Goal: Navigation & Orientation: Find specific page/section

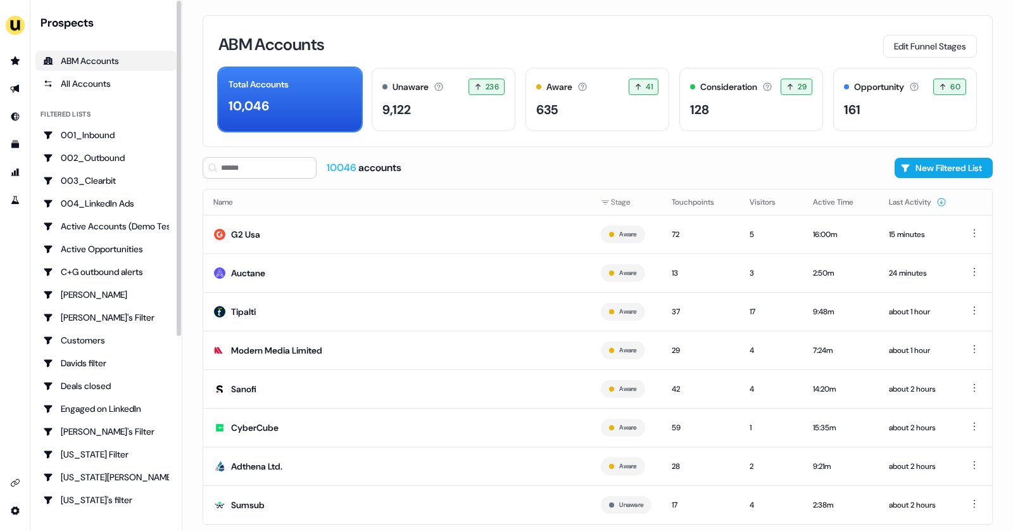
click at [120, 58] on div "ABM Accounts" at bounding box center [106, 60] width 126 height 13
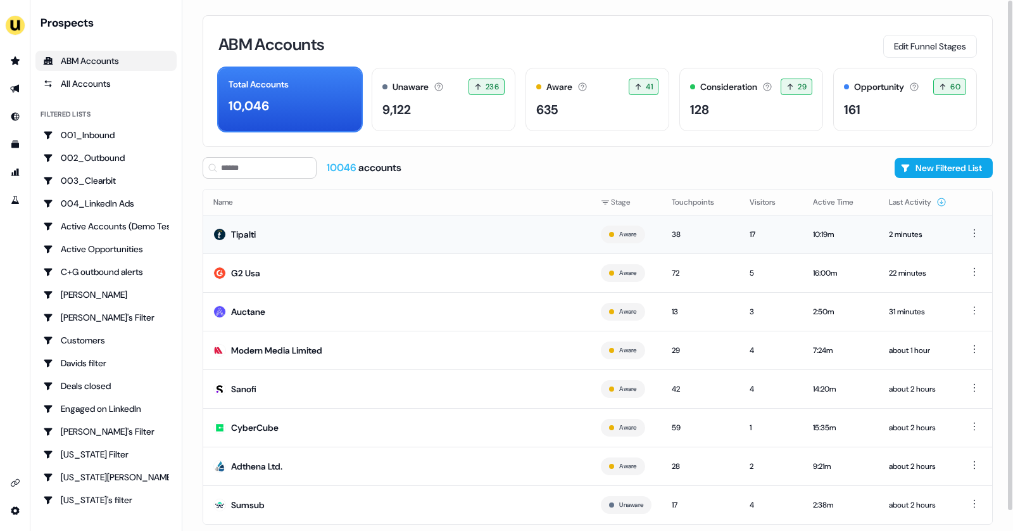
scroll to position [21, 0]
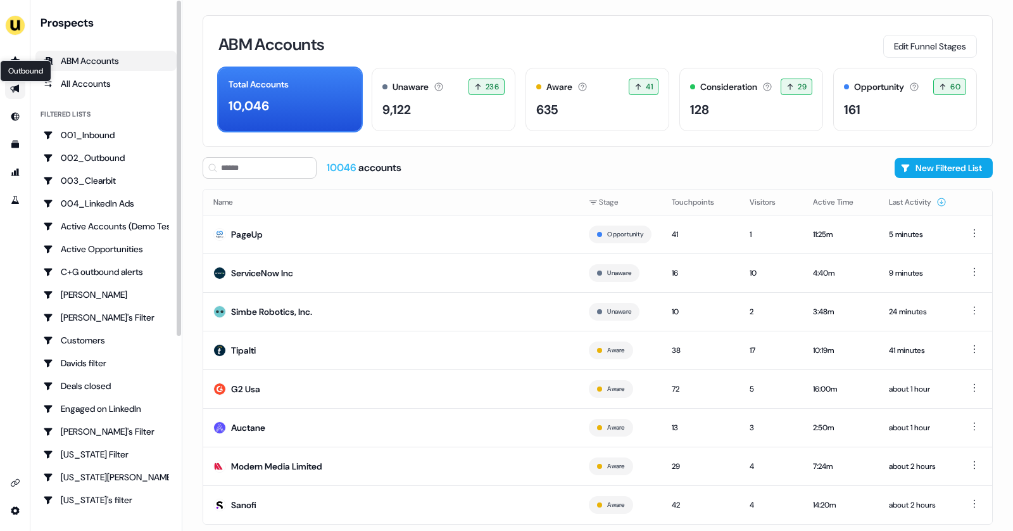
click at [17, 89] on icon "Go to outbound experience" at bounding box center [14, 89] width 9 height 8
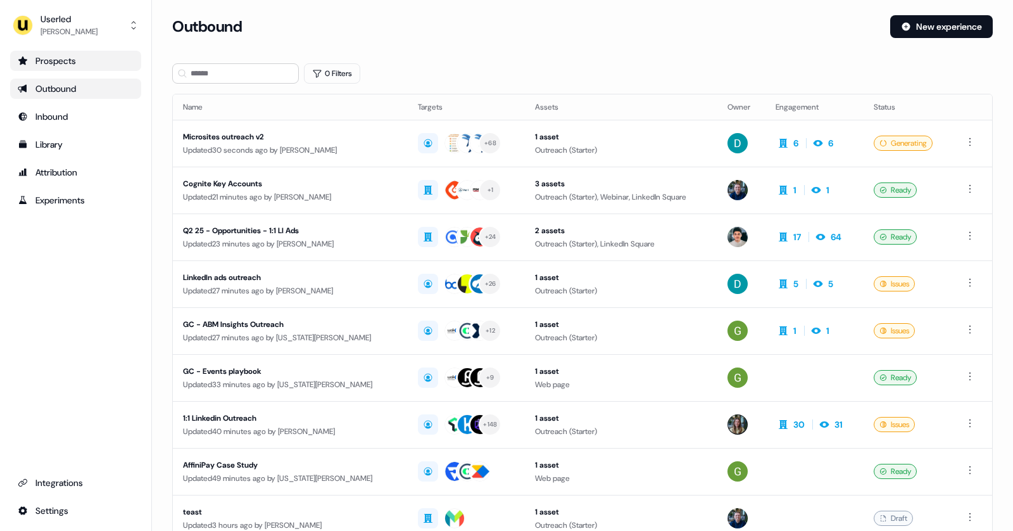
click at [73, 65] on div "Prospects" at bounding box center [76, 60] width 116 height 13
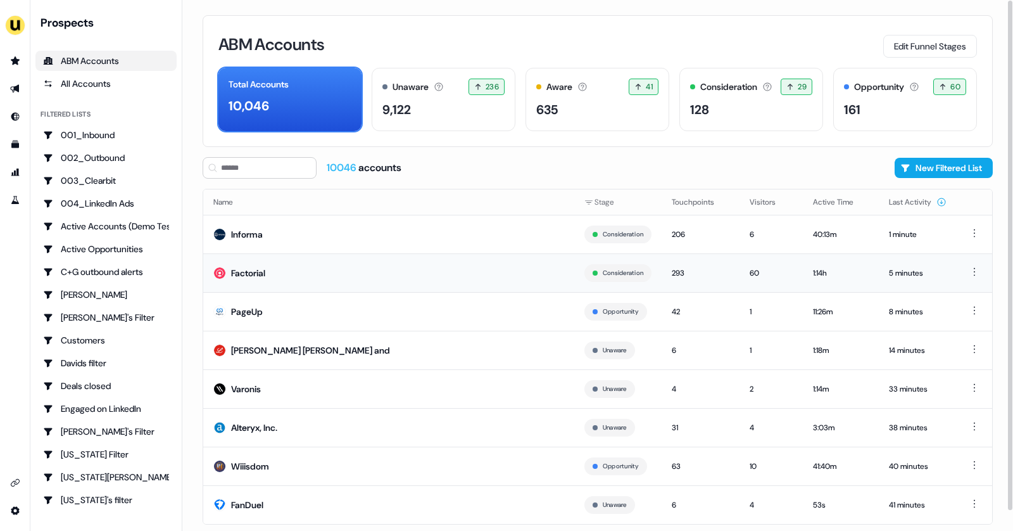
click at [268, 266] on td "Factorial" at bounding box center [388, 272] width 371 height 39
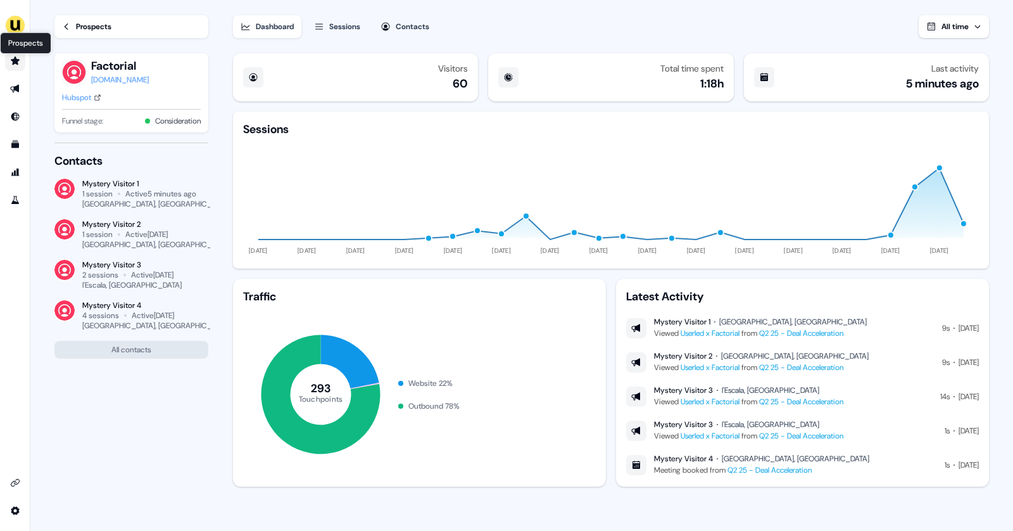
click at [15, 65] on icon "Go to prospects" at bounding box center [15, 61] width 10 height 10
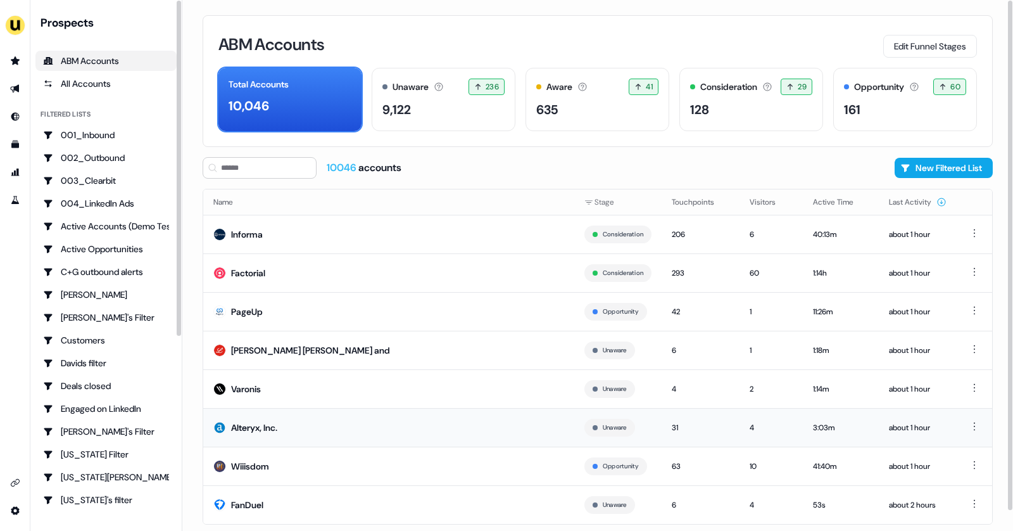
scroll to position [21, 0]
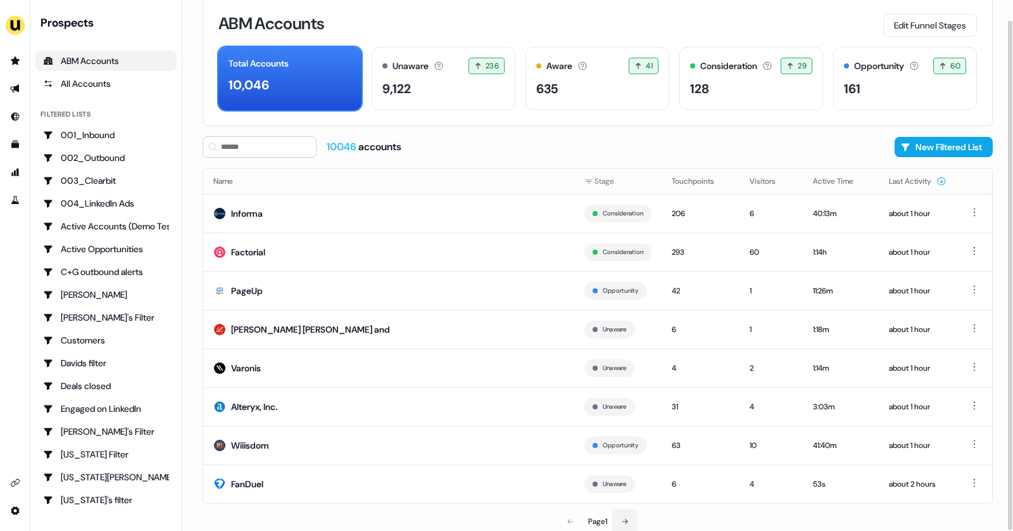
click at [628, 517] on icon at bounding box center [625, 521] width 8 height 8
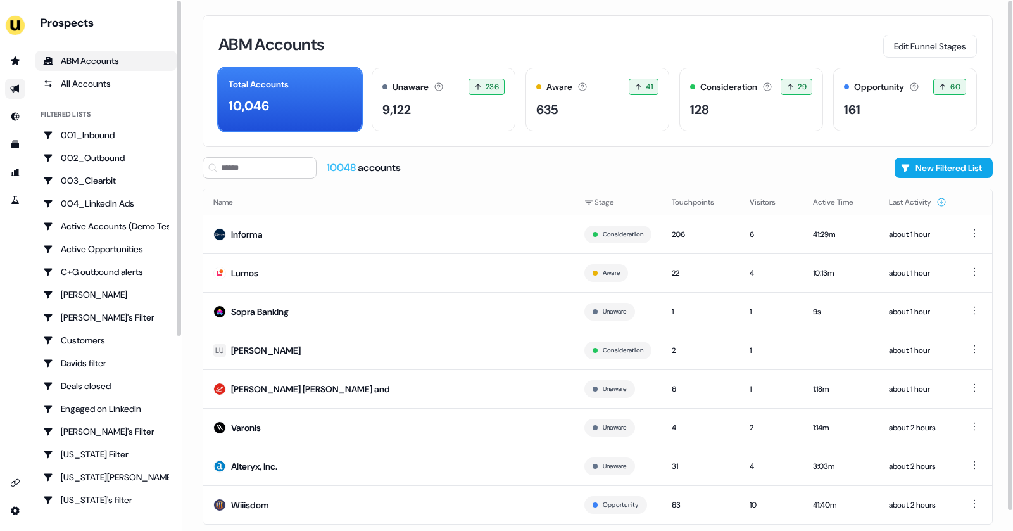
click at [14, 87] on icon "Go to outbound experience" at bounding box center [14, 89] width 9 height 8
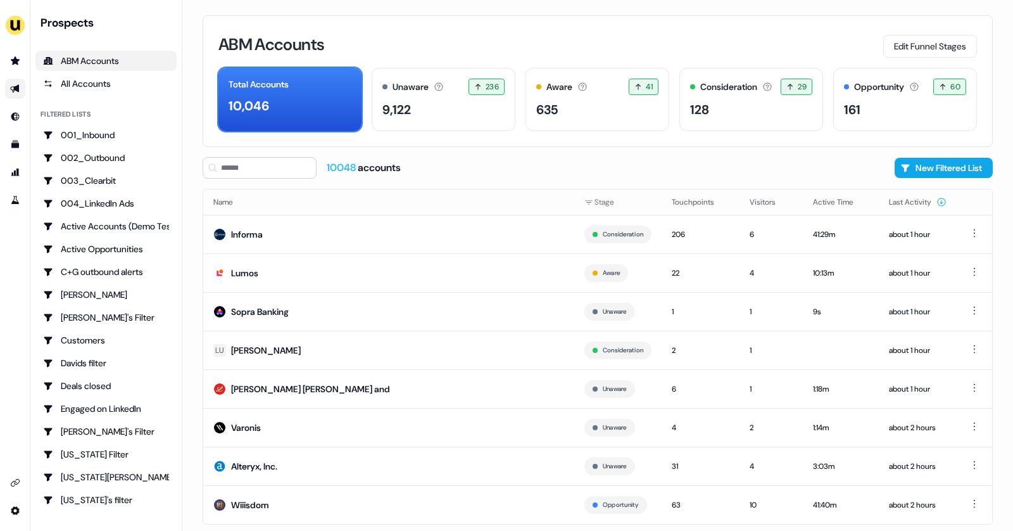
click at [16, 87] on icon "Go to outbound experience" at bounding box center [14, 89] width 9 height 8
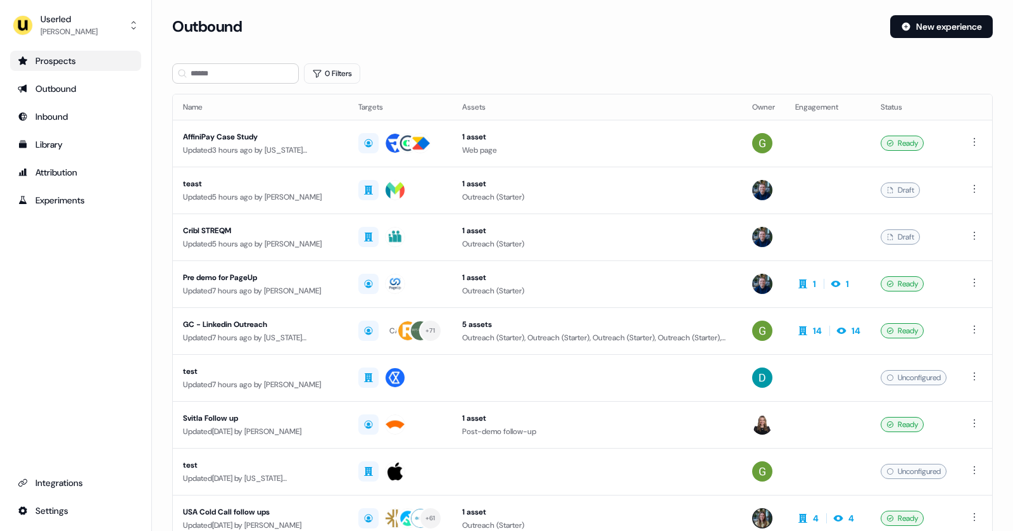
click at [69, 61] on div "Prospects" at bounding box center [76, 60] width 116 height 13
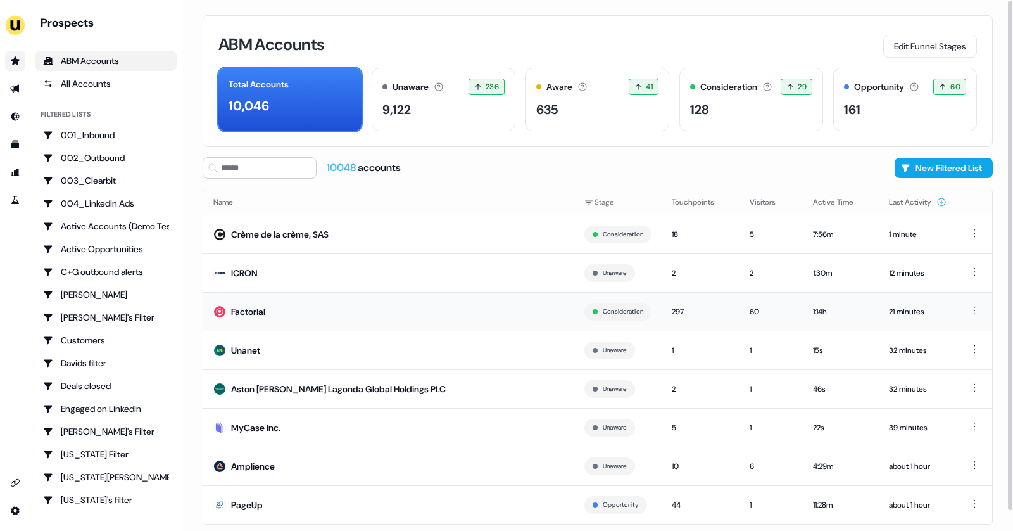
click at [246, 307] on div "Factorial" at bounding box center [248, 311] width 34 height 13
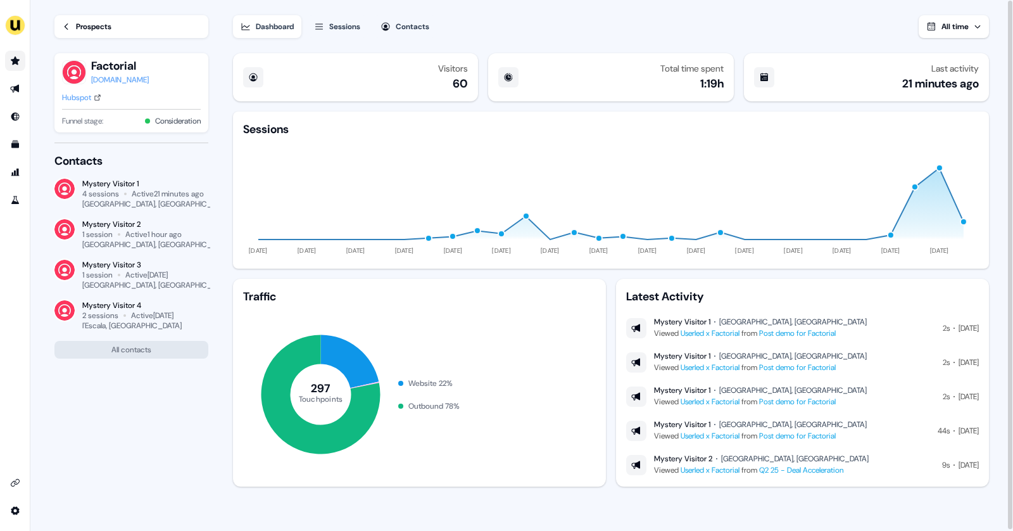
click at [787, 335] on link "Post demo for Factorial" at bounding box center [797, 333] width 77 height 10
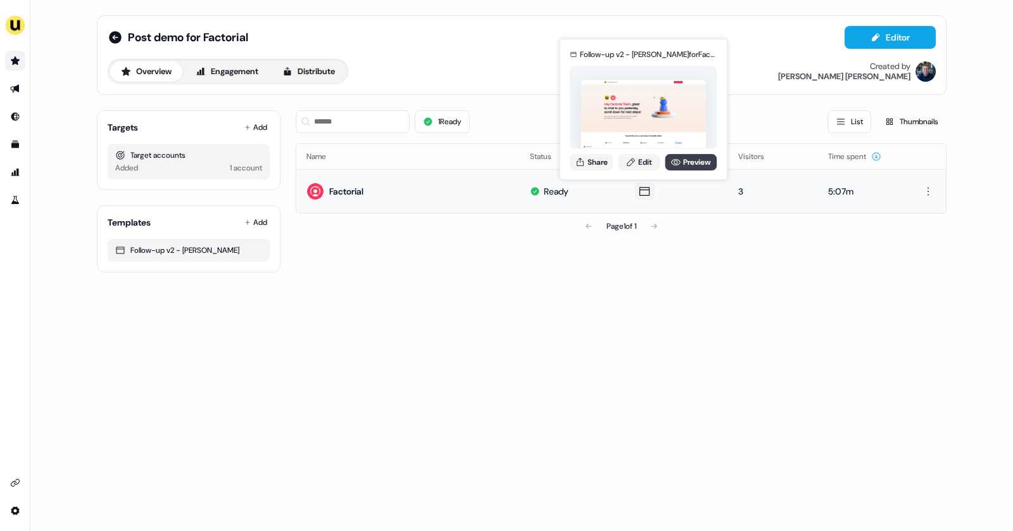
click at [699, 163] on link "Preview" at bounding box center [691, 162] width 52 height 16
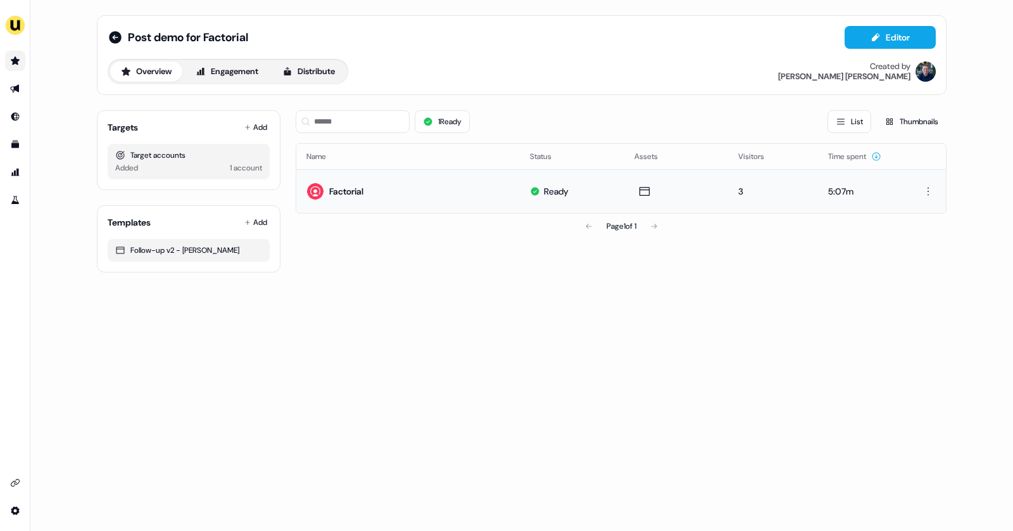
click at [16, 65] on icon "Go to prospects" at bounding box center [15, 61] width 10 height 10
click at [9, 65] on link "Go to prospects" at bounding box center [15, 61] width 20 height 20
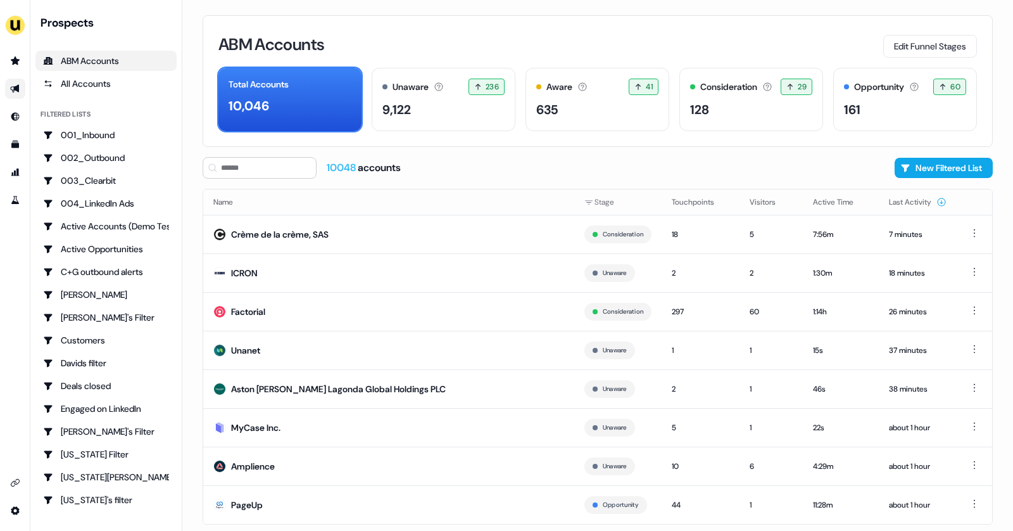
click at [12, 80] on link "Go to outbound experience" at bounding box center [15, 89] width 20 height 20
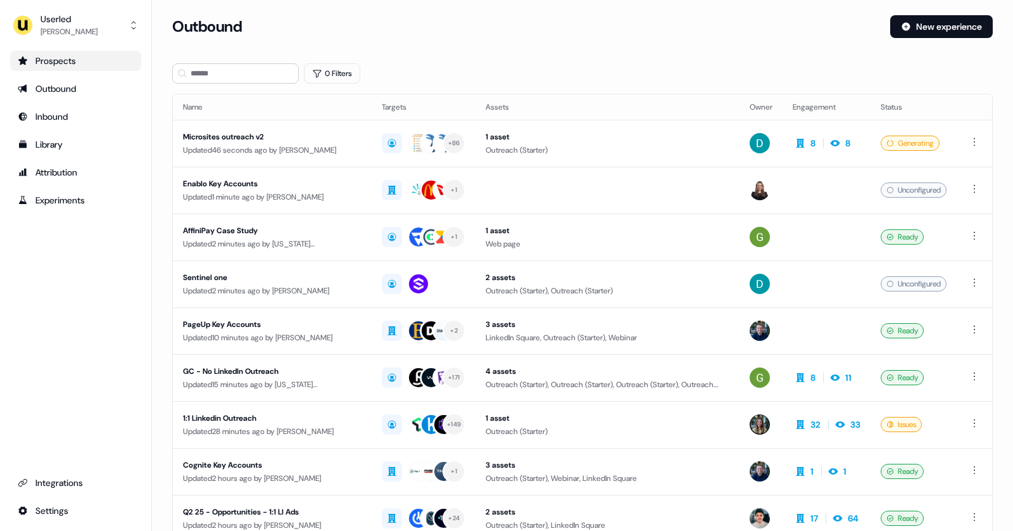
click at [70, 68] on link "Prospects" at bounding box center [75, 61] width 131 height 20
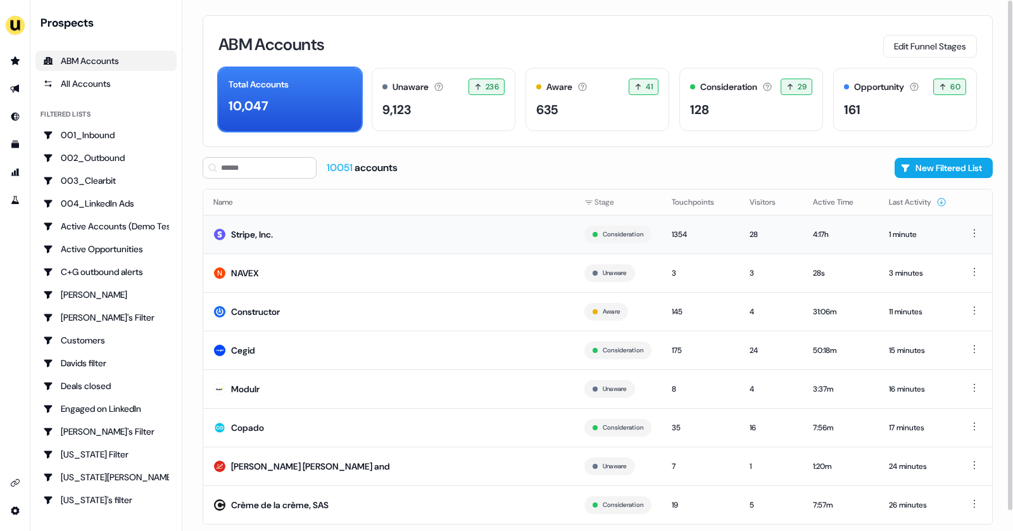
click at [310, 217] on td "Stripe, Inc." at bounding box center [388, 234] width 371 height 39
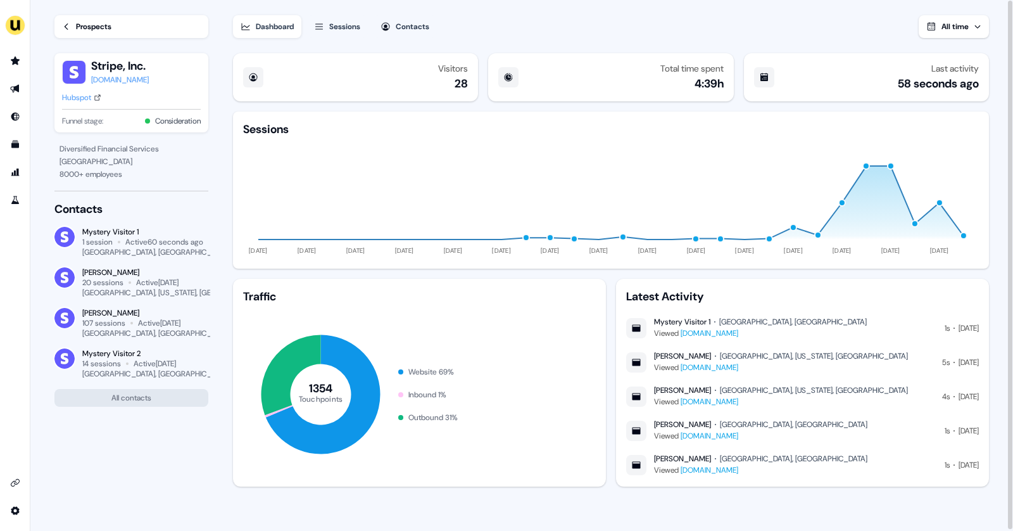
click at [339, 25] on div "Sessions" at bounding box center [344, 26] width 31 height 13
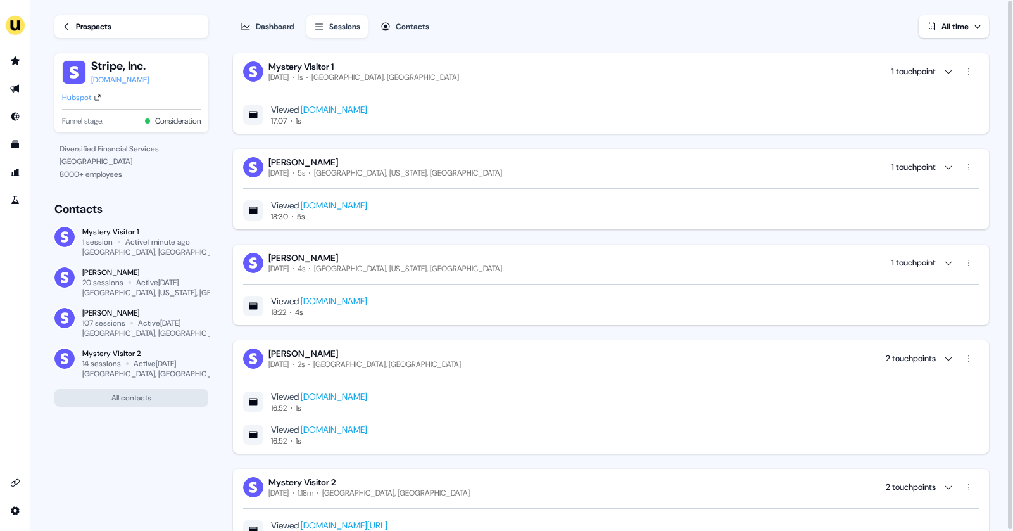
click at [77, 16] on link "Prospects" at bounding box center [131, 26] width 154 height 23
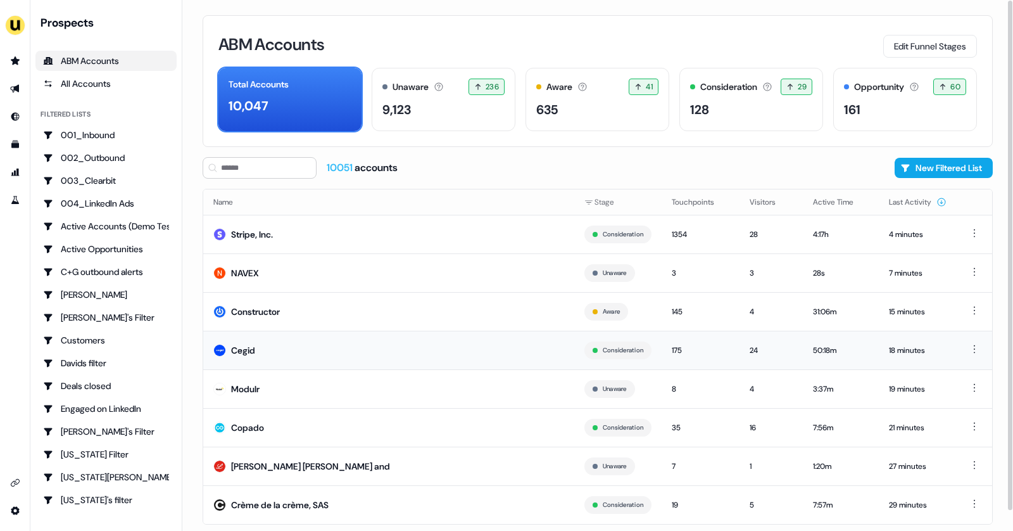
click at [262, 347] on td "Cegid" at bounding box center [388, 350] width 371 height 39
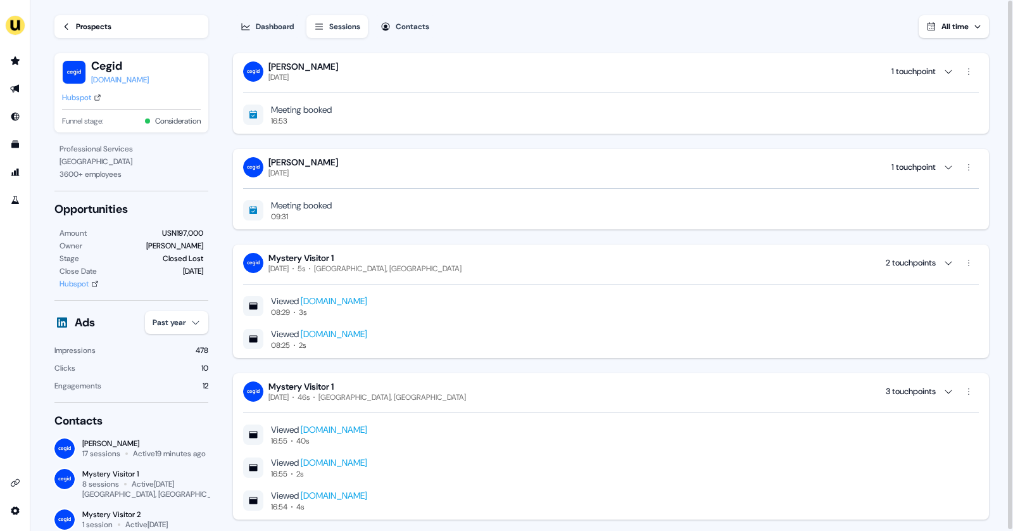
click at [74, 20] on link "Prospects" at bounding box center [131, 26] width 154 height 23
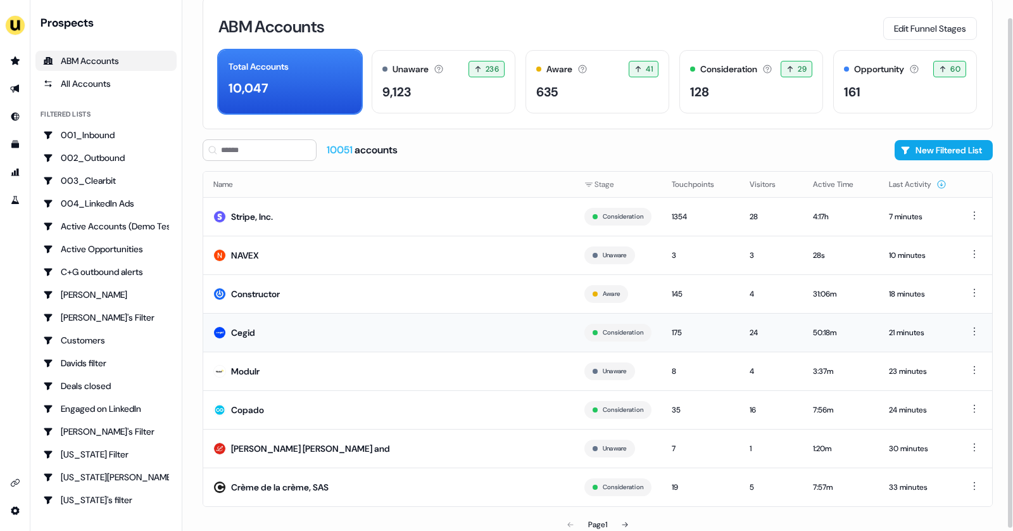
scroll to position [21, 0]
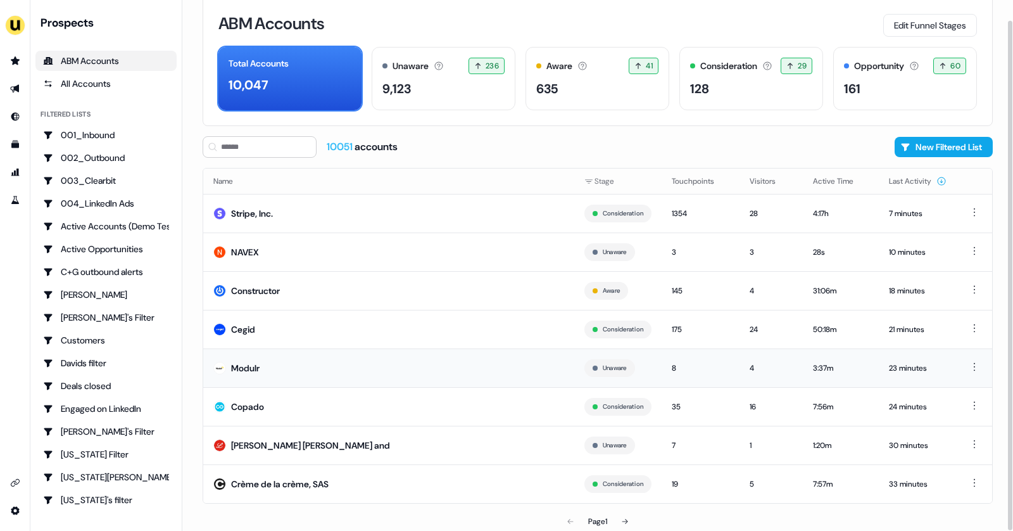
click at [322, 360] on td "Modulr" at bounding box center [388, 367] width 371 height 39
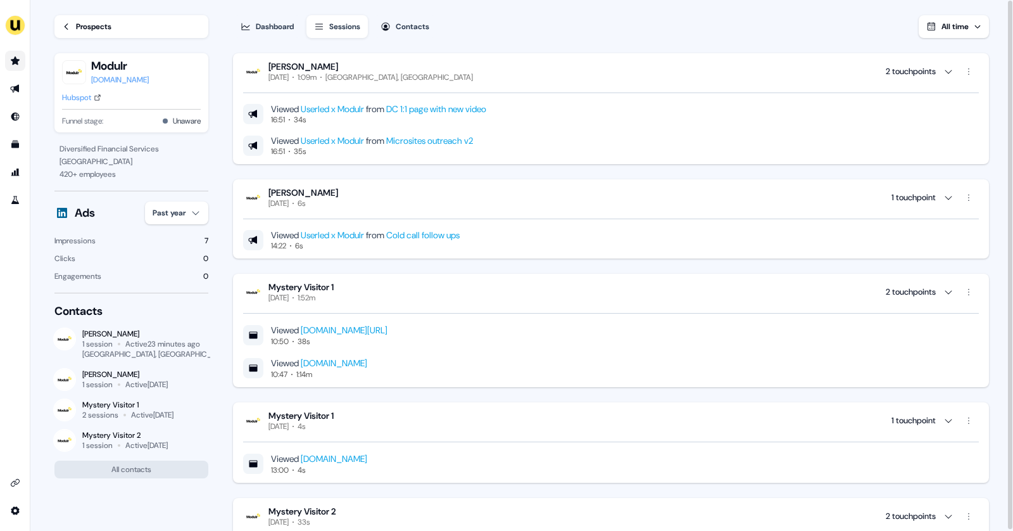
click at [23, 53] on link "Go to prospects" at bounding box center [15, 61] width 20 height 20
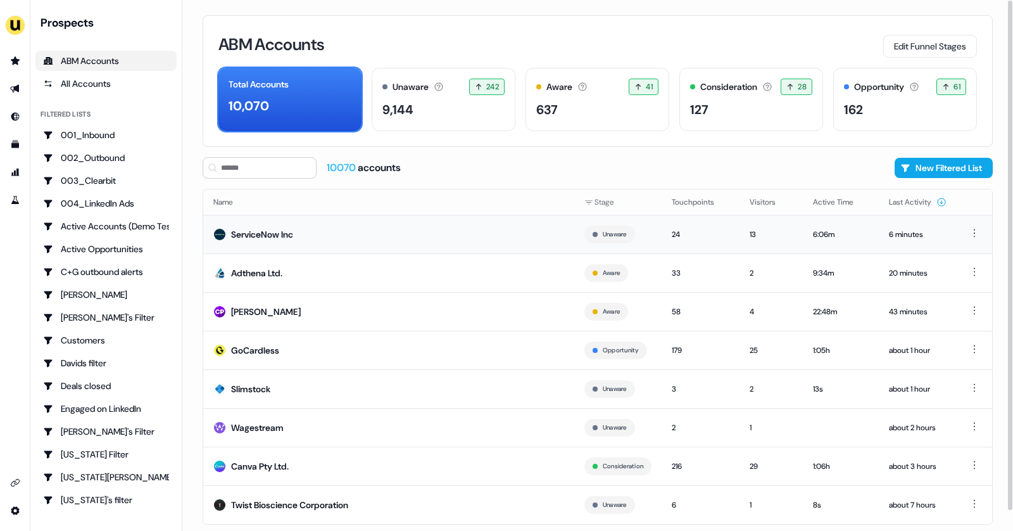
click at [291, 237] on div "ServiceNow Inc" at bounding box center [262, 234] width 62 height 13
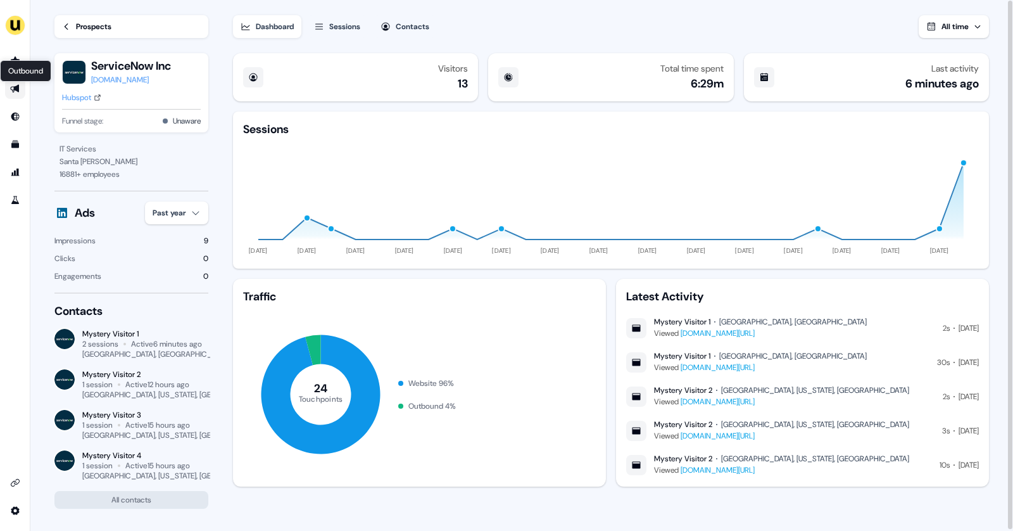
click at [11, 85] on icon "Go to outbound experience" at bounding box center [15, 89] width 10 height 10
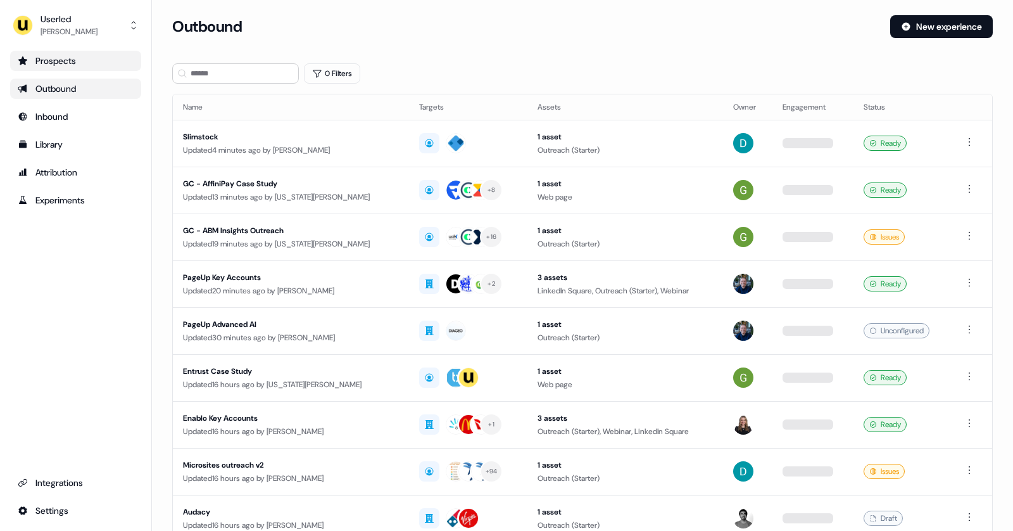
click at [41, 56] on div "Prospects" at bounding box center [76, 60] width 116 height 13
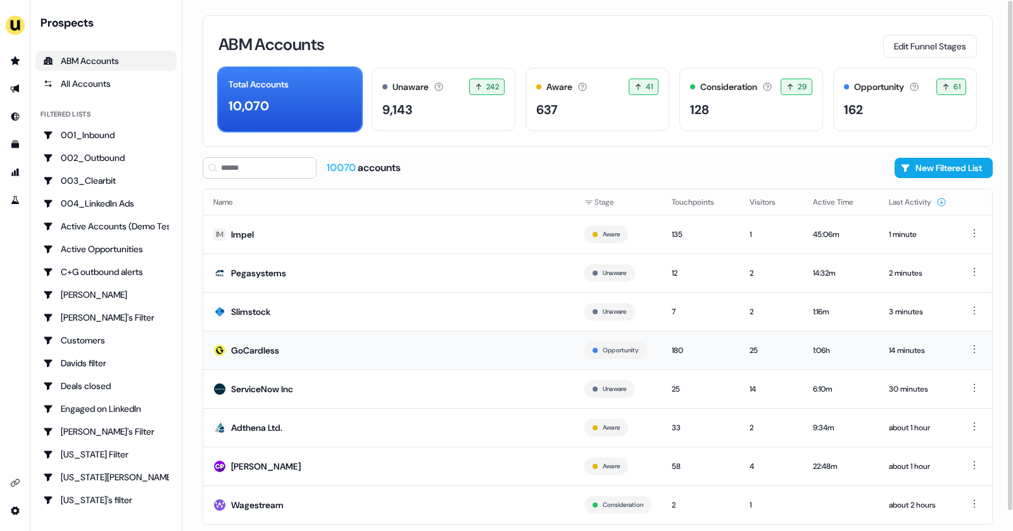
click at [279, 338] on td "GoCardless" at bounding box center [388, 350] width 371 height 39
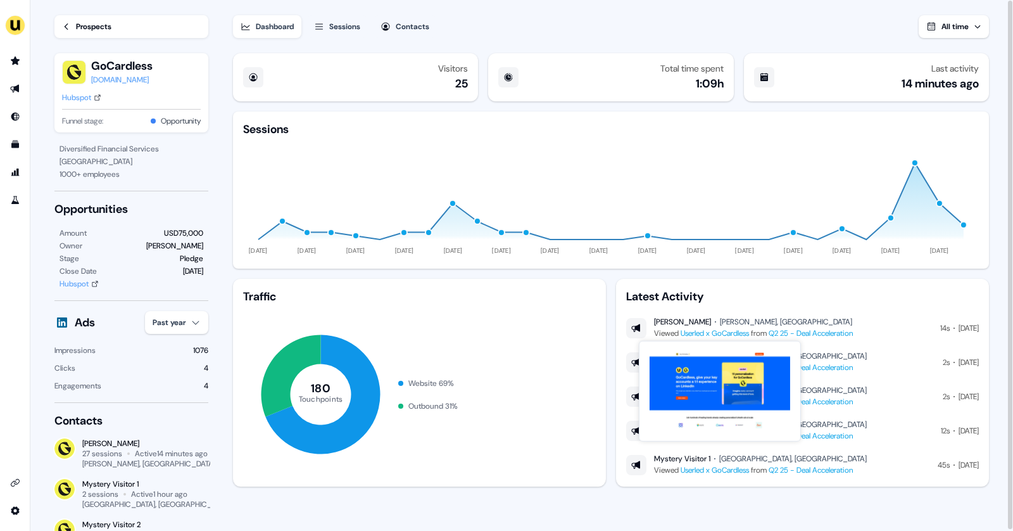
click at [728, 331] on link "Userled x GoCardless" at bounding box center [715, 333] width 68 height 10
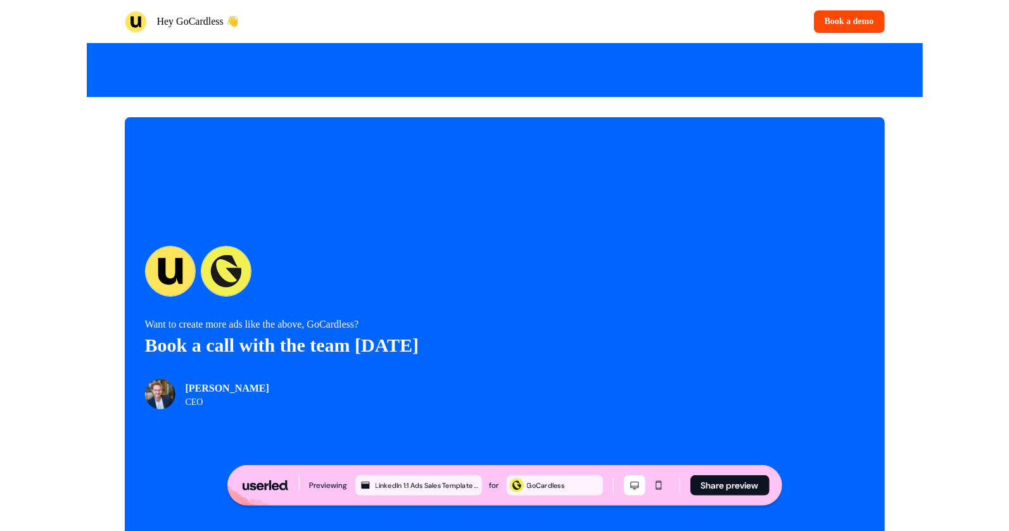
scroll to position [2633, 0]
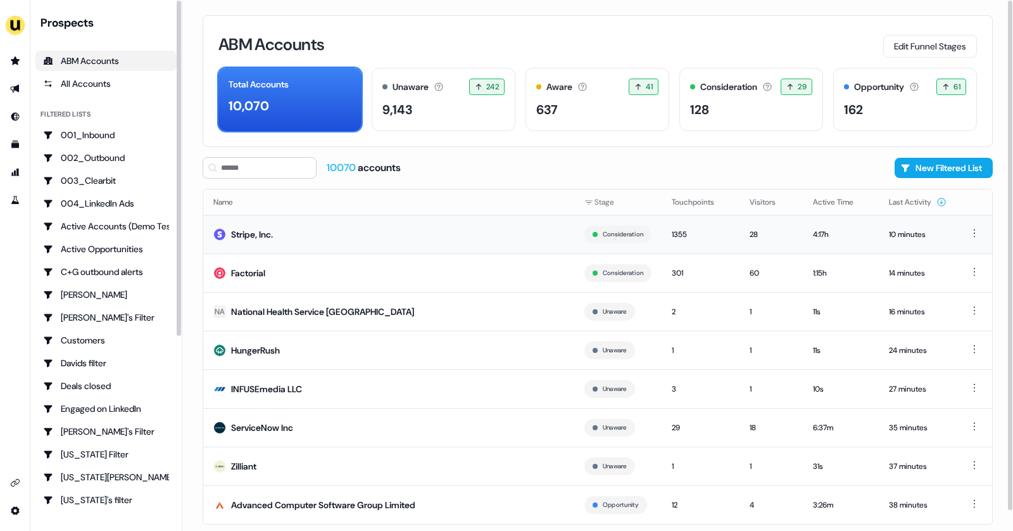
click at [250, 238] on div "Stripe, Inc." at bounding box center [252, 234] width 42 height 13
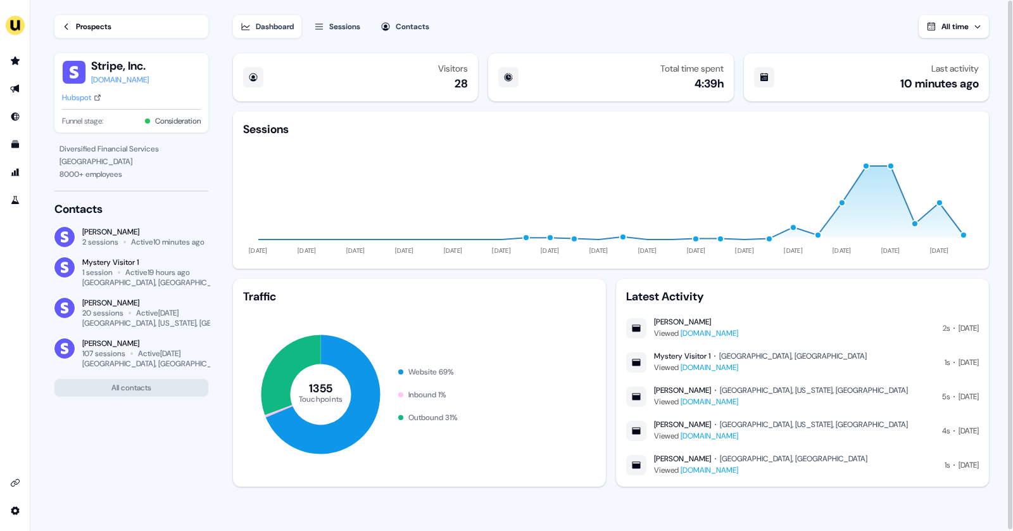
drag, startPoint x: 725, startPoint y: 321, endPoint x: 655, endPoint y: 320, distance: 70.3
click at [655, 320] on div "[PERSON_NAME]" at bounding box center [696, 322] width 84 height 10
copy div "Gabrielle Maheux"
click at [79, 27] on div "Prospects" at bounding box center [93, 26] width 35 height 13
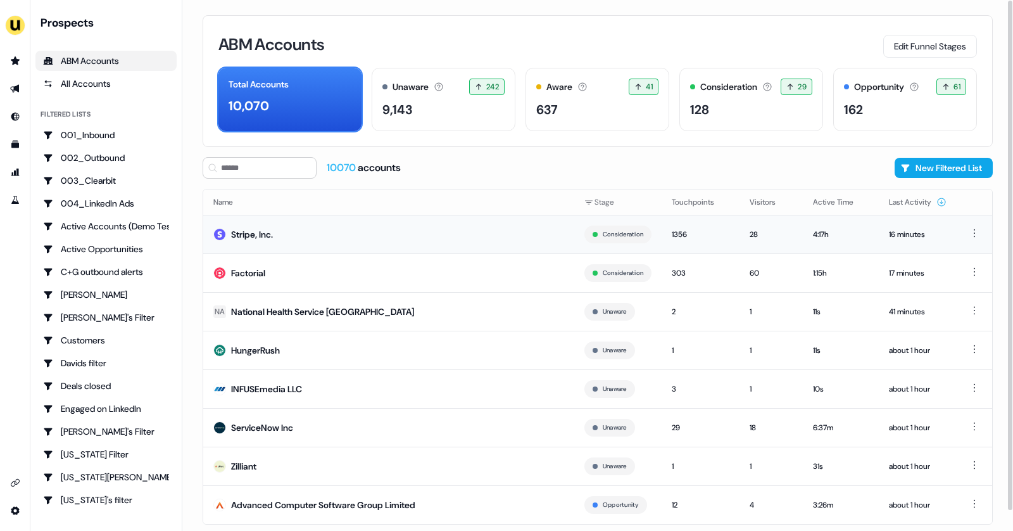
click at [464, 228] on td "Stripe, Inc." at bounding box center [388, 234] width 371 height 39
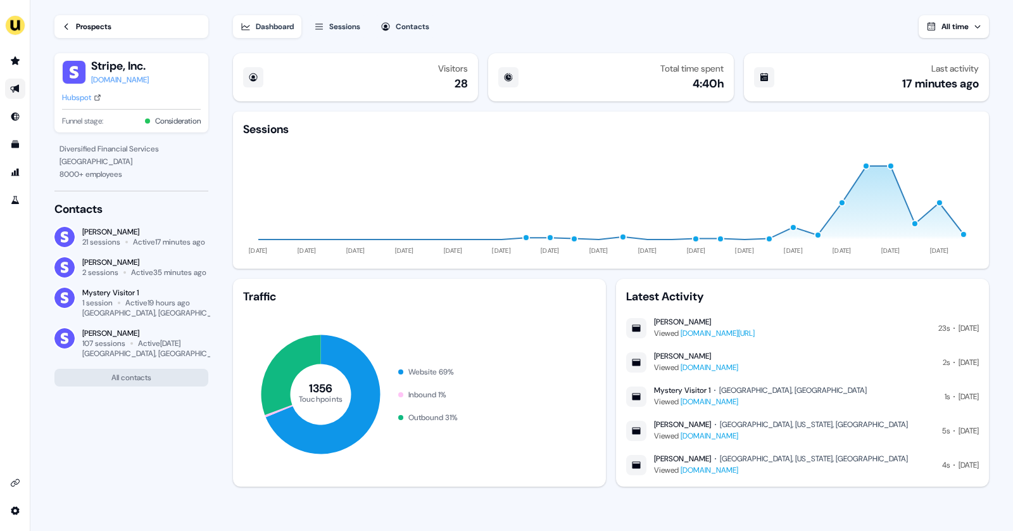
click at [18, 95] on link "Go to outbound experience" at bounding box center [15, 89] width 20 height 20
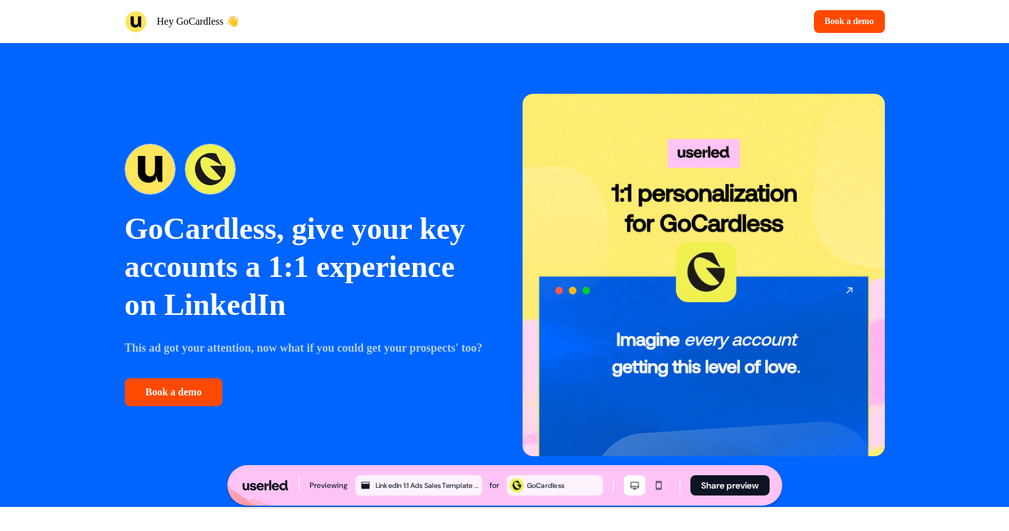
scroll to position [2633, 0]
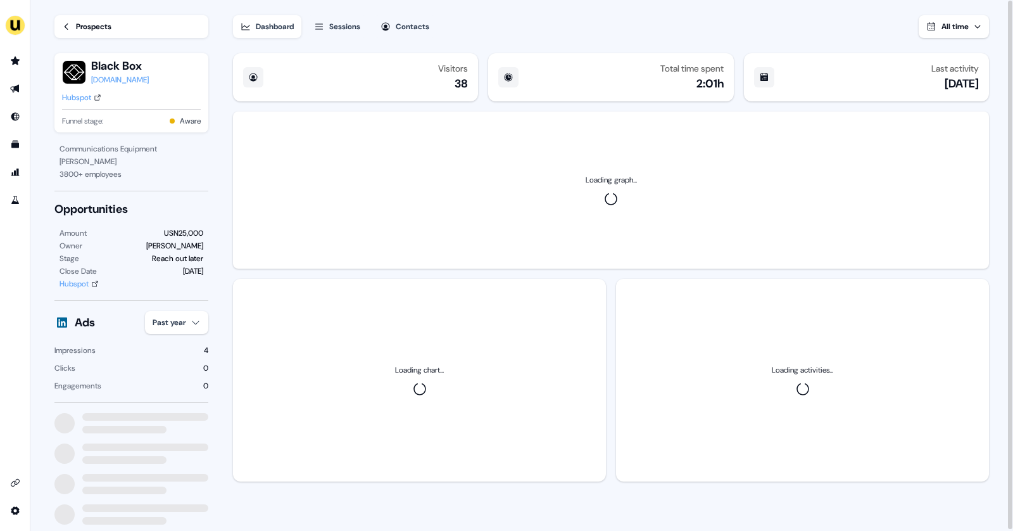
click at [62, 27] on icon at bounding box center [66, 26] width 9 height 9
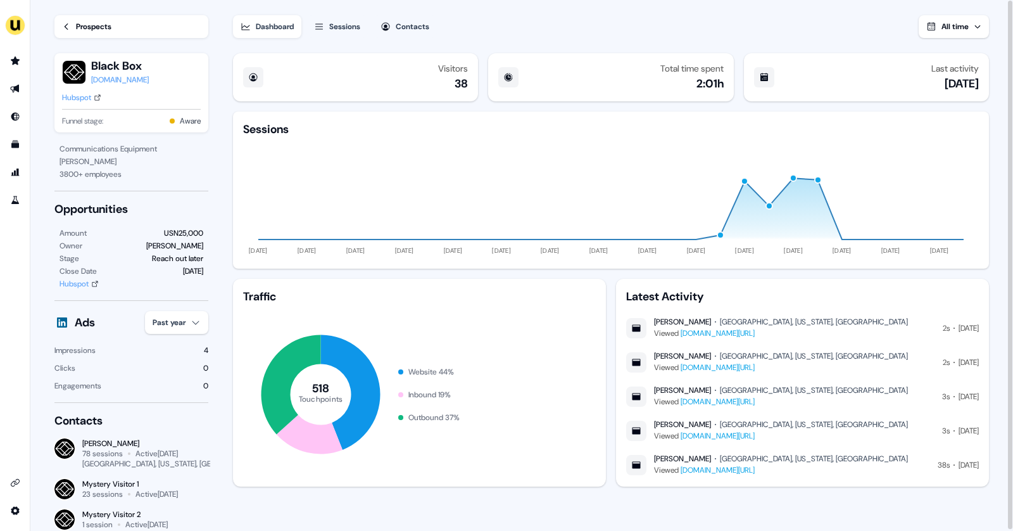
click at [62, 27] on icon at bounding box center [66, 26] width 9 height 9
click at [85, 27] on div "Prospects" at bounding box center [93, 26] width 35 height 13
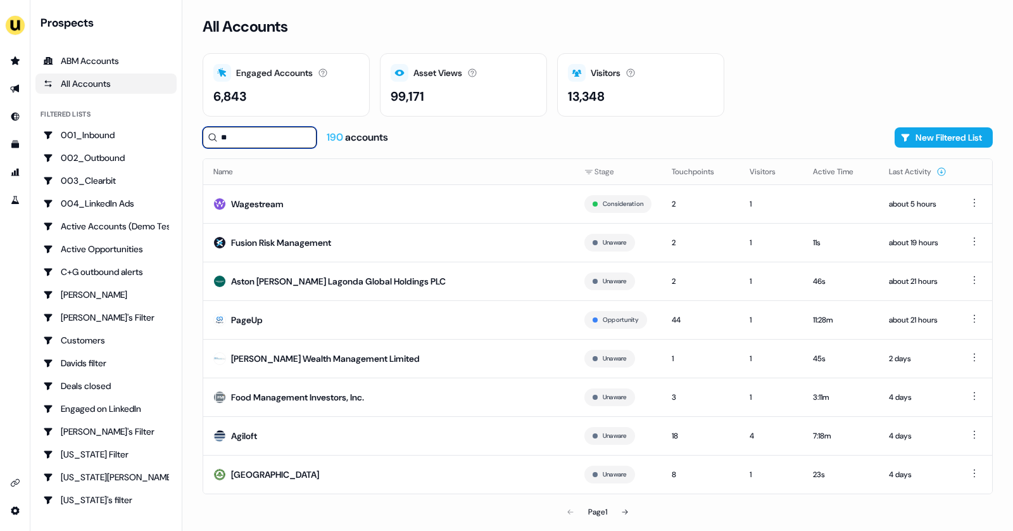
click at [233, 142] on input "**" at bounding box center [260, 138] width 114 height 22
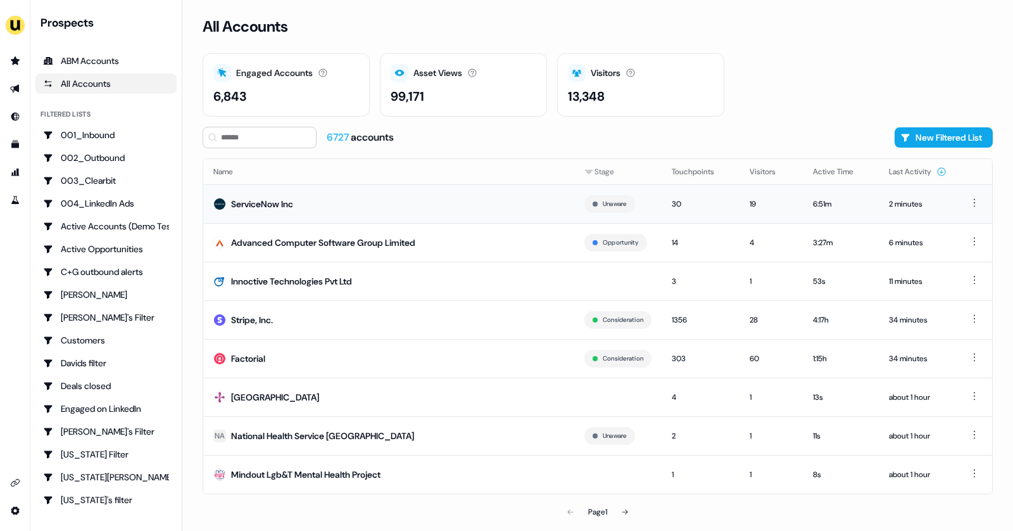
click at [329, 196] on td "ServiceNow Inc" at bounding box center [388, 203] width 371 height 39
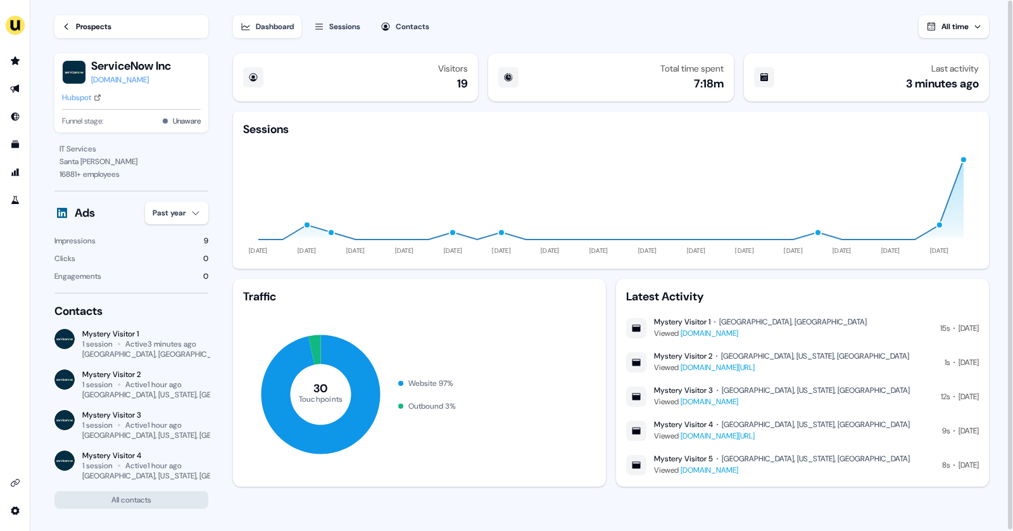
click at [80, 26] on div "Prospects" at bounding box center [93, 26] width 35 height 13
click at [14, 84] on icon "Go to outbound experience" at bounding box center [15, 89] width 10 height 10
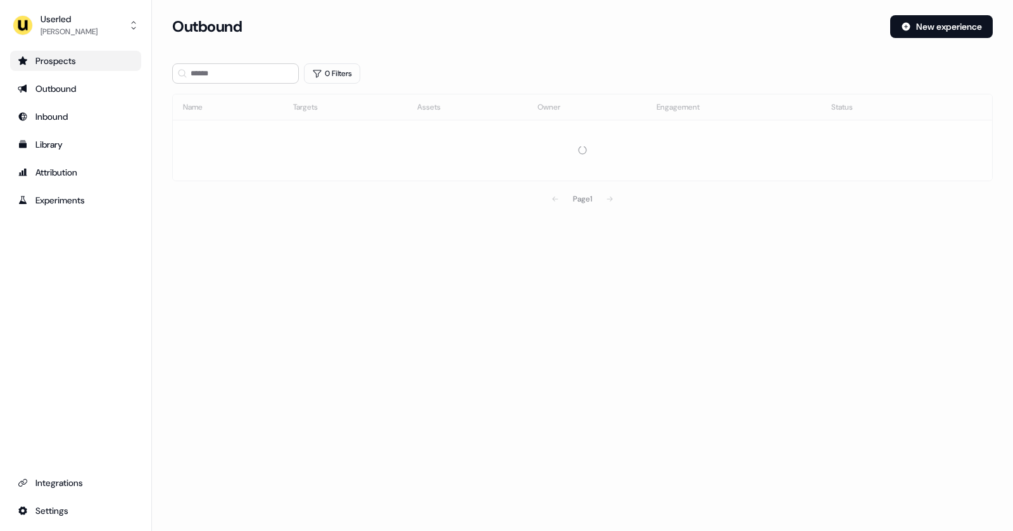
click at [90, 63] on div "Prospects" at bounding box center [76, 60] width 116 height 13
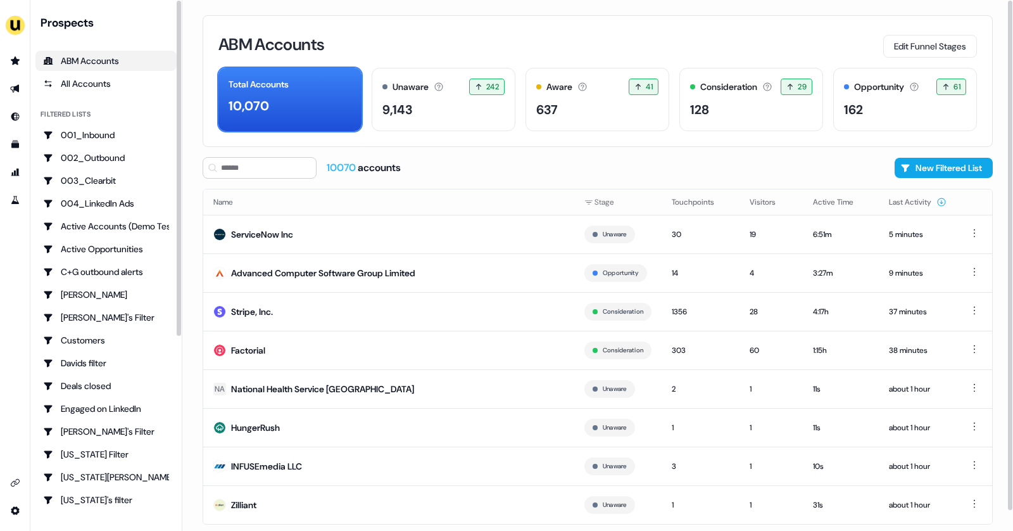
click at [145, 61] on div "ABM Accounts" at bounding box center [106, 60] width 126 height 13
